Goal: Task Accomplishment & Management: Use online tool/utility

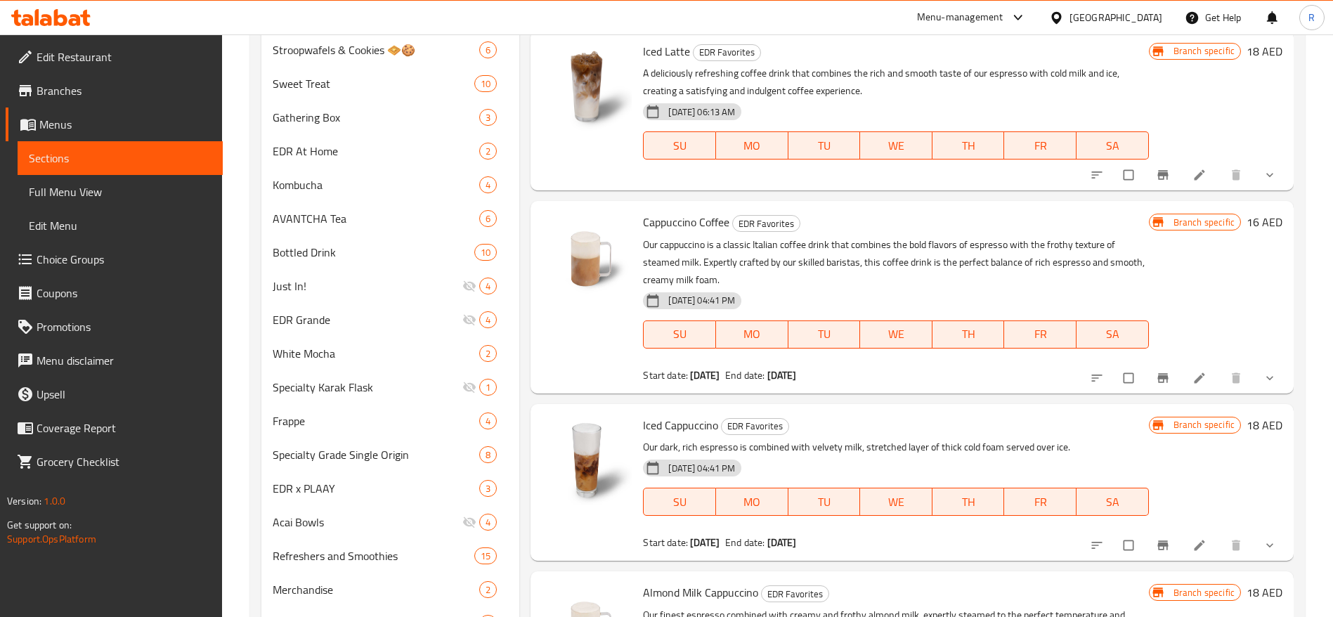
scroll to position [952, 0]
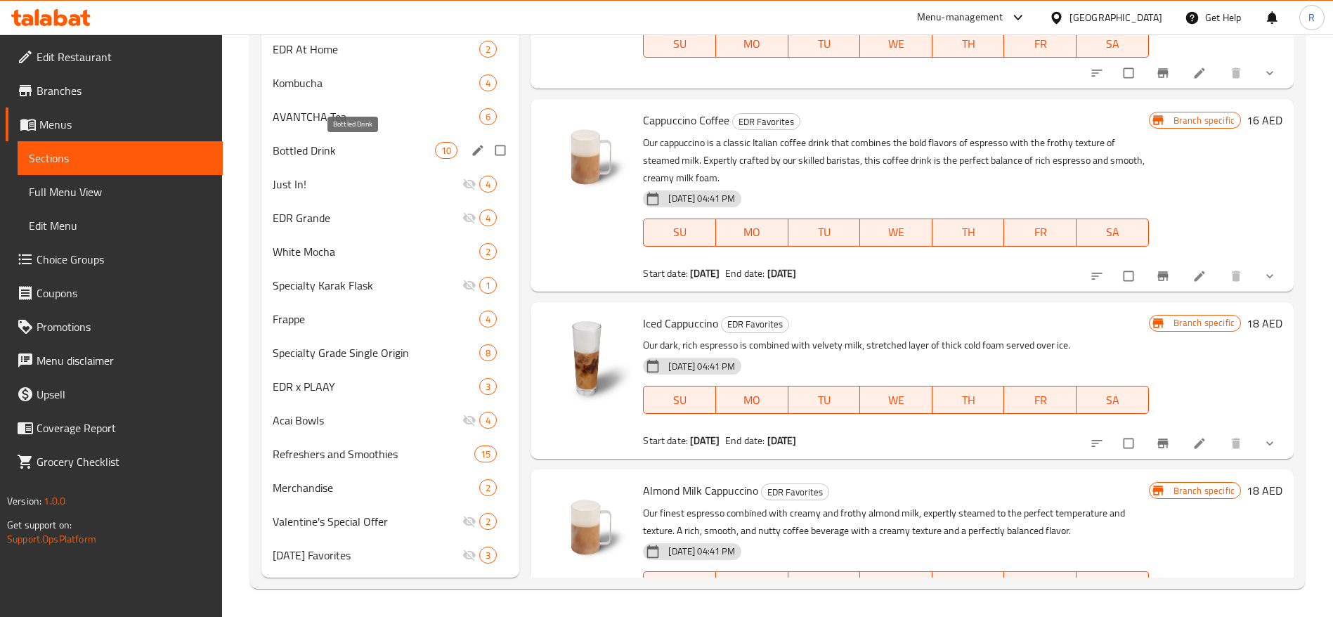
click at [380, 145] on span "Bottled Drink" at bounding box center [354, 150] width 162 height 17
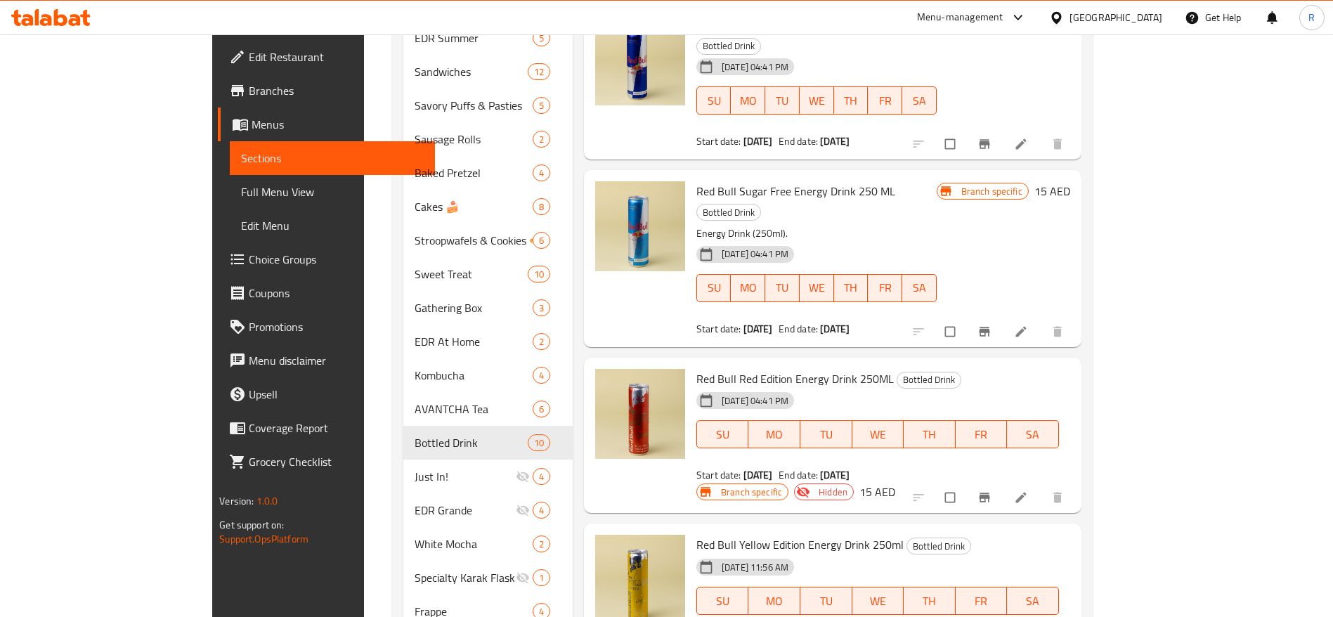
scroll to position [685, 0]
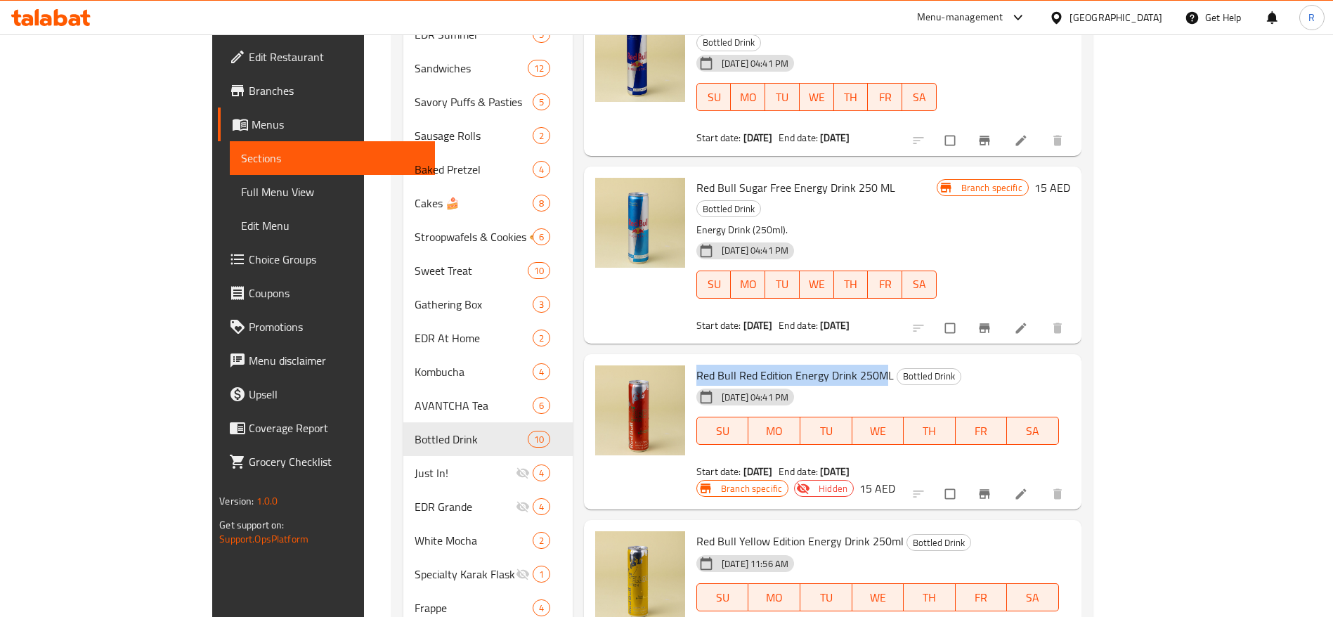
drag, startPoint x: 638, startPoint y: 315, endPoint x: 830, endPoint y: 321, distance: 192.0
click at [830, 360] on div "Red Bull Red Edition Energy Drink 250ML Bottled Drink [DATE] 04:41 PM SU MO TU …" at bounding box center [878, 422] width 374 height 125
copy span "Red Bull Red Edition Energy Drink 250ML"
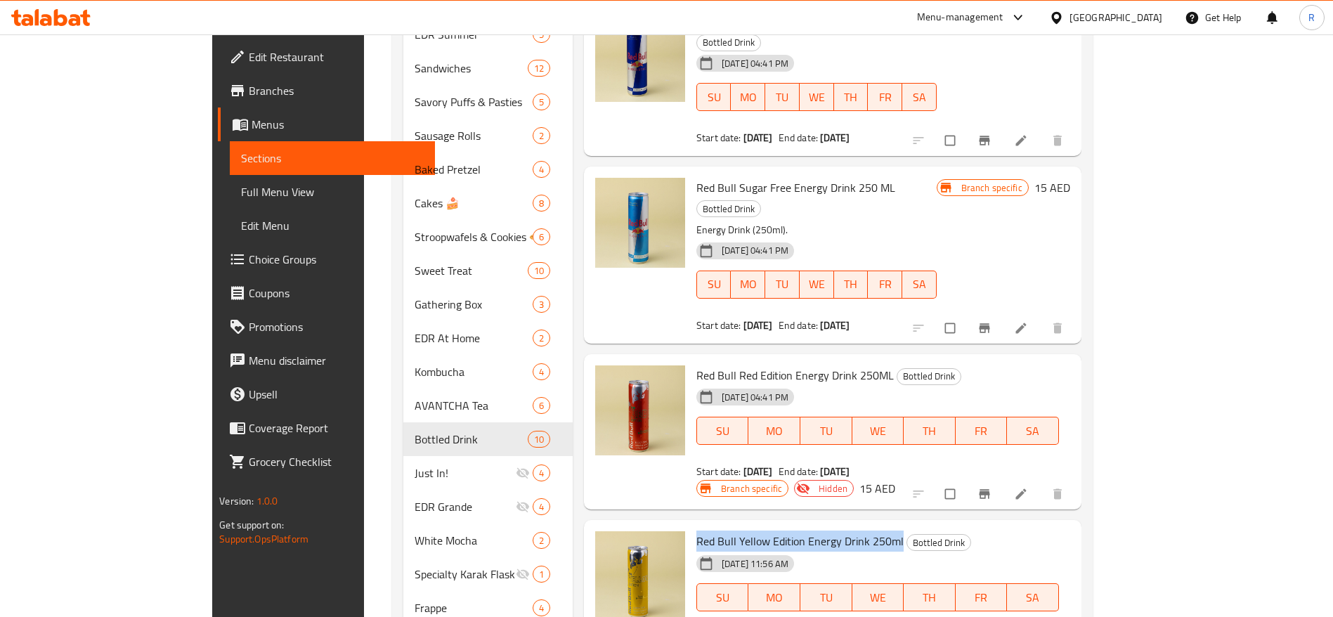
drag, startPoint x: 640, startPoint y: 462, endPoint x: 846, endPoint y: 453, distance: 206.1
click at [846, 526] on div "Red Bull Yellow Edition Energy Drink 250ml Bottled Drink [DATE] 11:56 AM SU MO …" at bounding box center [878, 588] width 374 height 125
copy span "Red Bull Yellow Edition Energy Drink 250ml"
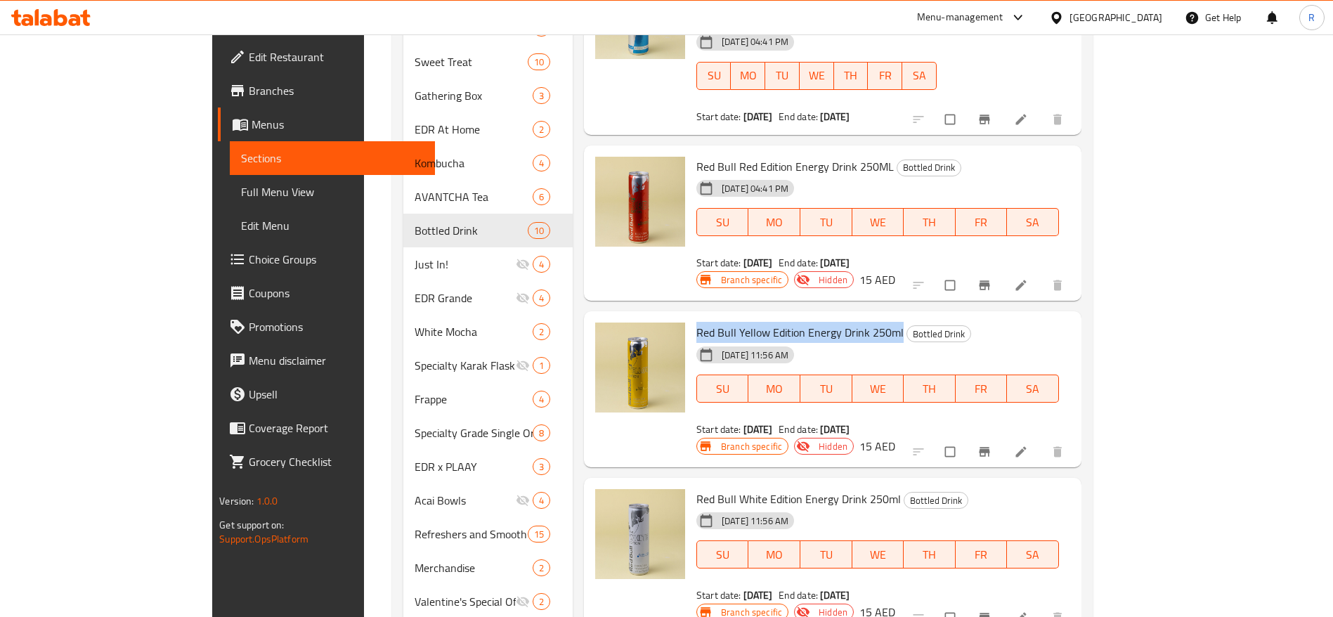
scroll to position [903, 0]
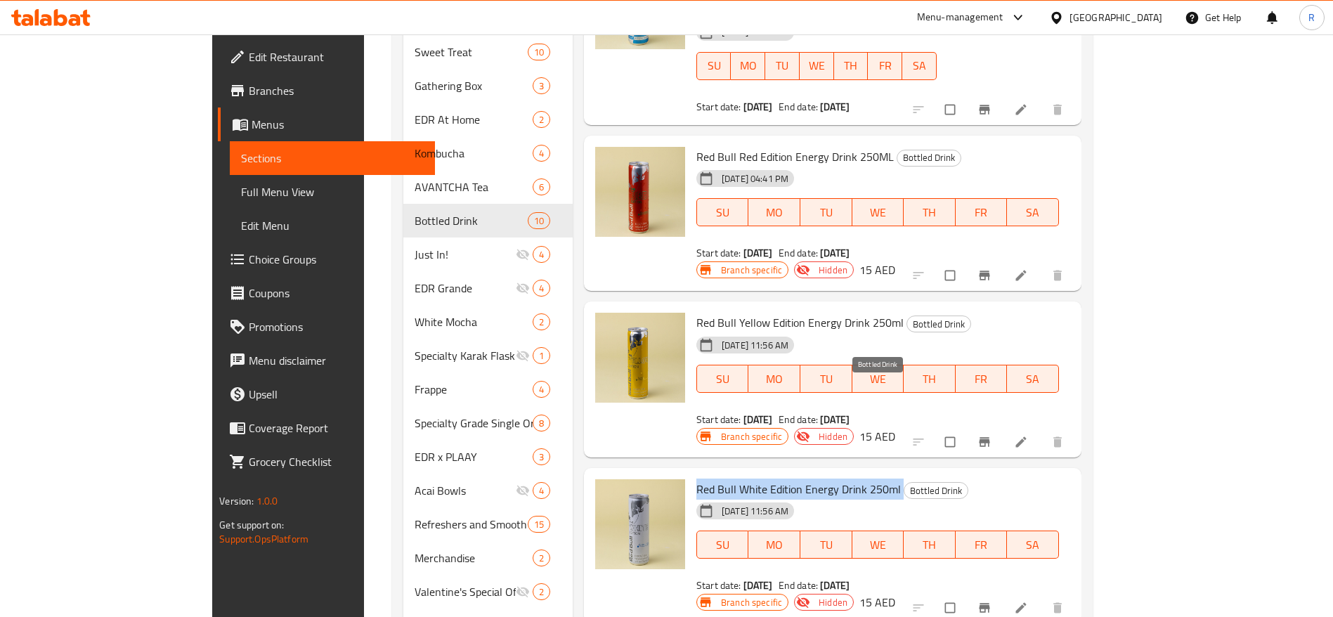
drag, startPoint x: 640, startPoint y: 394, endPoint x: 849, endPoint y: 391, distance: 208.8
click at [849, 474] on div "Red Bull White Edition Energy Drink 250ml Bottled Drink [DATE] 11:56 AM SU MO T…" at bounding box center [878, 536] width 374 height 125
copy h6 "Red Bull White Edition Energy Drink 250ml"
